Goal: Information Seeking & Learning: Learn about a topic

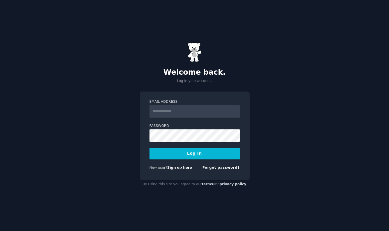
click at [113, 145] on div "Welcome back. Log in your account. Email Address Password Log In New user? Sign…" at bounding box center [194, 115] width 389 height 231
click at [171, 169] on link "Sign up here" at bounding box center [179, 167] width 25 height 4
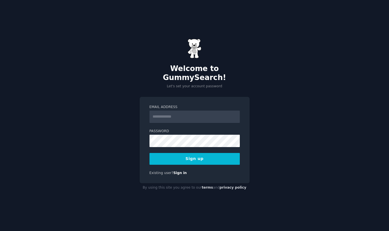
click at [210, 104] on label "Email Address" at bounding box center [194, 106] width 90 height 5
click at [210, 110] on input "Email Address" at bounding box center [194, 116] width 90 height 12
click at [127, 131] on div "Welcome to GummySearch! Let's set your account password Email Address Password …" at bounding box center [194, 115] width 389 height 231
click at [169, 110] on input "Email Address" at bounding box center [194, 116] width 90 height 12
click at [134, 112] on div "Welcome to GummySearch! Let's set your account password Email Address Password …" at bounding box center [194, 115] width 389 height 231
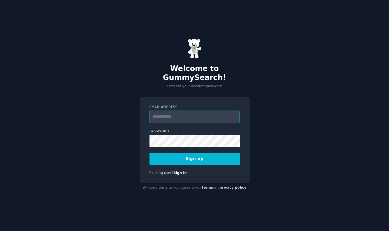
click at [167, 110] on input "Email Address" at bounding box center [194, 116] width 90 height 12
type input "**********"
click at [212, 153] on button "Sign up" at bounding box center [194, 159] width 90 height 12
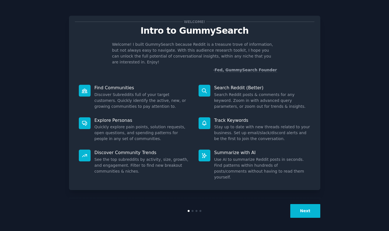
click at [307, 210] on button "Next" at bounding box center [305, 211] width 30 height 14
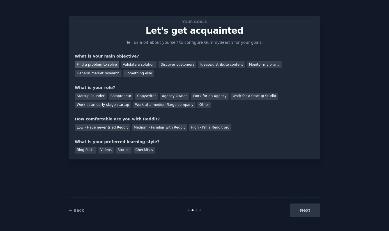
click at [103, 65] on div "Find a problem to solve" at bounding box center [97, 64] width 44 height 7
click at [134, 66] on div "Validate a solution" at bounding box center [139, 64] width 36 height 7
click at [103, 67] on div "Find a problem to solve" at bounding box center [97, 64] width 44 height 7
click at [102, 74] on div "General market research" at bounding box center [98, 73] width 47 height 7
click at [97, 65] on div "Find a problem to solve" at bounding box center [97, 64] width 44 height 7
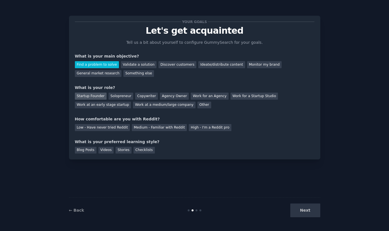
click at [89, 96] on div "Startup Founder" at bounding box center [91, 95] width 32 height 7
click at [97, 129] on div "Low - Have never tried Reddit" at bounding box center [102, 127] width 55 height 7
click at [87, 152] on div "Blog Posts" at bounding box center [86, 150] width 22 height 7
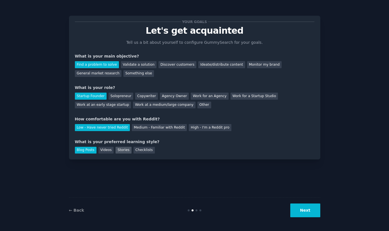
click at [129, 148] on div "Stories" at bounding box center [123, 150] width 16 height 7
click at [85, 150] on div "Blog Posts" at bounding box center [86, 150] width 22 height 7
click at [109, 150] on div "Videos" at bounding box center [105, 150] width 15 height 7
click at [296, 210] on button "Next" at bounding box center [305, 210] width 30 height 14
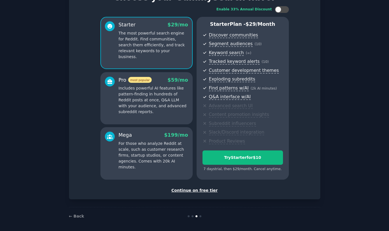
scroll to position [33, 0]
click at [197, 188] on div "Continue on free tier" at bounding box center [194, 190] width 239 height 6
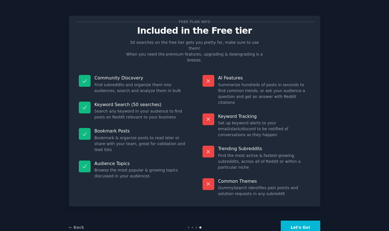
click at [300, 220] on button "Let's Go!" at bounding box center [299, 227] width 39 height 14
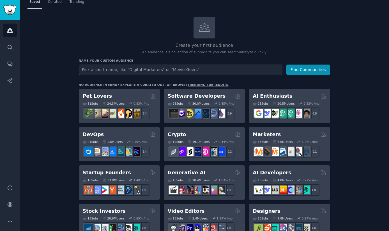
scroll to position [44, 0]
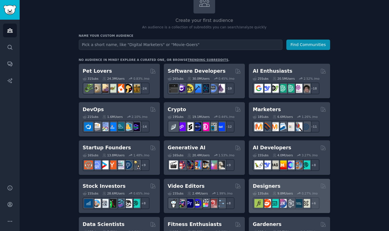
click at [275, 179] on div "Designers 13 Sub s 9.8M Users 0.27 % /mo + 6" at bounding box center [288, 195] width 81 height 34
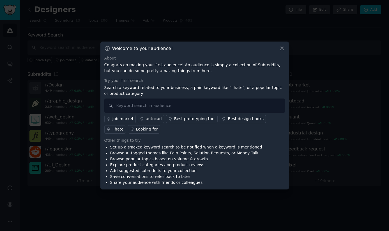
click at [280, 50] on icon at bounding box center [282, 48] width 6 height 6
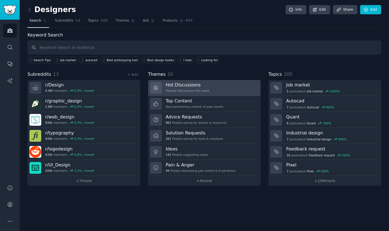
click at [212, 87] on link "Hot Discussions Popular discussions this week" at bounding box center [204, 88] width 113 height 16
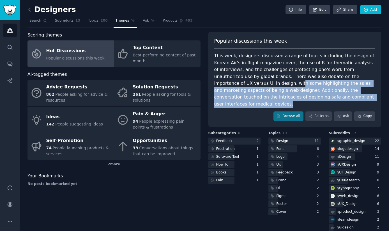
drag, startPoint x: 324, startPoint y: 95, endPoint x: 220, endPoint y: 83, distance: 105.5
click at [220, 83] on div "This week, designers discussed a range of topics including the design of Korean…" at bounding box center [294, 79] width 161 height 55
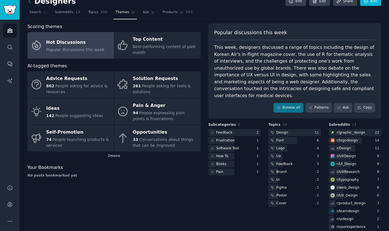
scroll to position [8, 0]
click at [320, 103] on link "Patterns" at bounding box center [318, 108] width 26 height 10
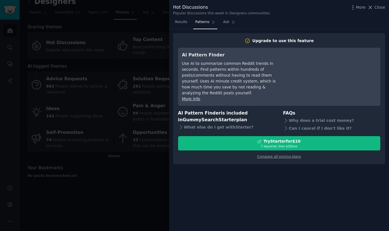
click at [125, 28] on div at bounding box center [194, 115] width 389 height 231
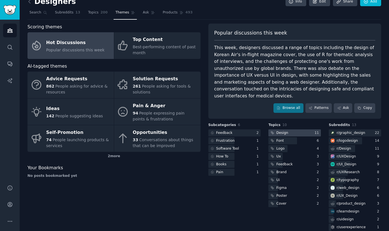
click at [279, 130] on div "Design" at bounding box center [282, 132] width 12 height 5
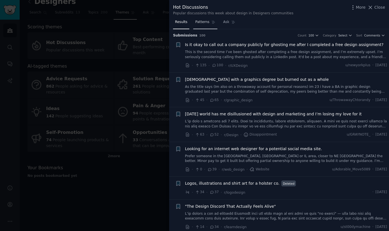
click at [204, 22] on span "Patterns" at bounding box center [202, 22] width 14 height 5
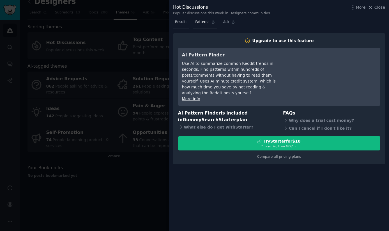
click at [181, 22] on span "Results" at bounding box center [181, 22] width 12 height 5
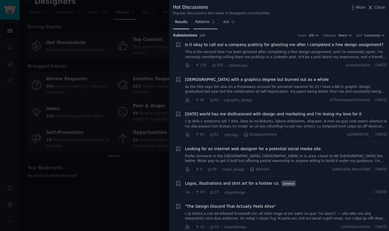
click at [203, 22] on span "Patterns" at bounding box center [202, 22] width 14 height 5
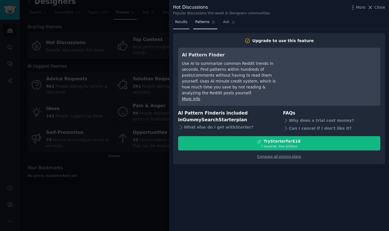
click at [184, 22] on span "Results" at bounding box center [181, 22] width 12 height 5
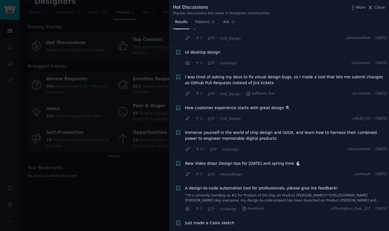
scroll to position [1990, 0]
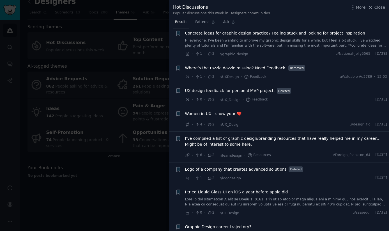
click at [126, 80] on div at bounding box center [194, 115] width 389 height 231
